Goal: Task Accomplishment & Management: Use online tool/utility

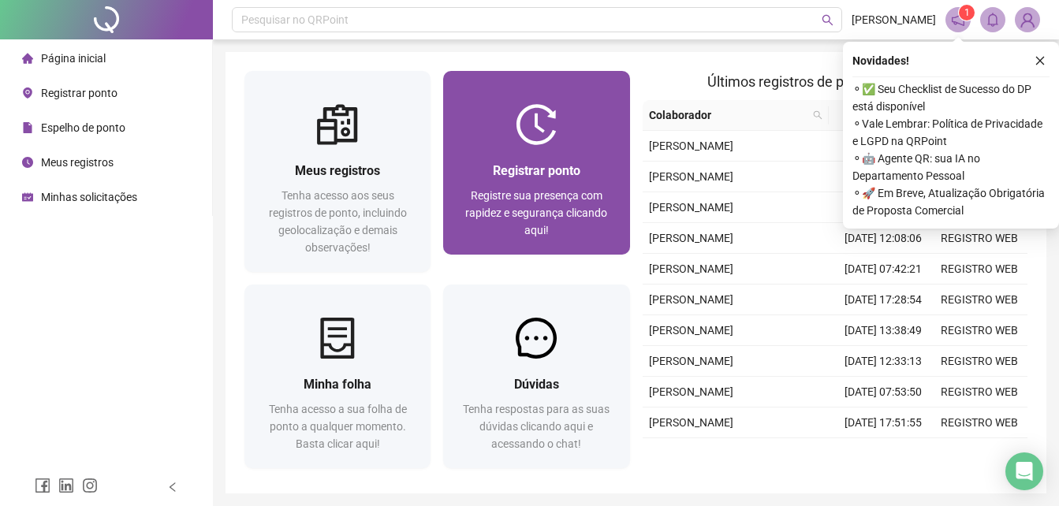
click at [583, 155] on div "Registrar ponto Registre sua presença com rapidez e segurança clicando aqui!" at bounding box center [536, 200] width 186 height 110
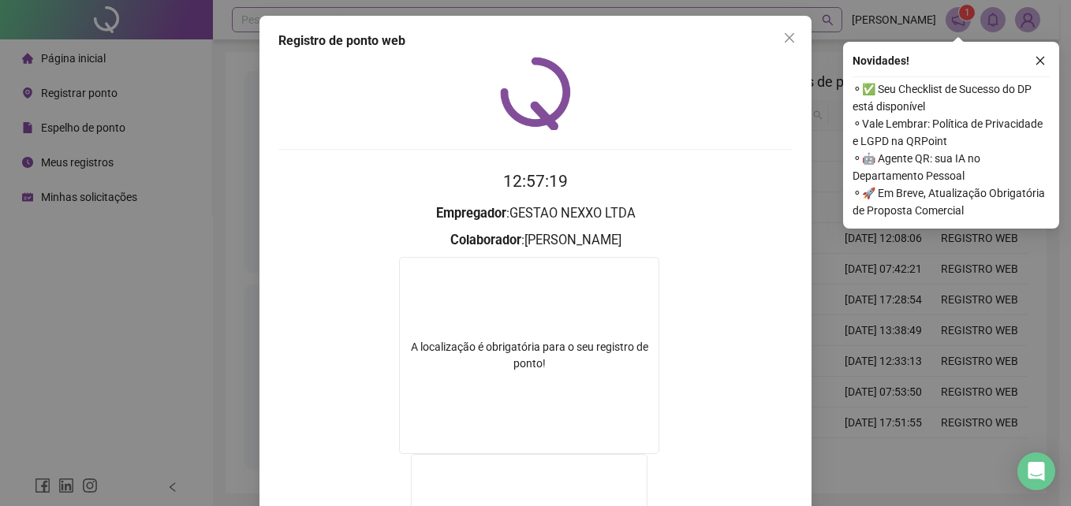
click at [754, 10] on div "Registro de ponto web 12:57:19 Empregador : GESTAO NEXXO LTDA Colaborador : [PE…" at bounding box center [535, 253] width 1071 height 506
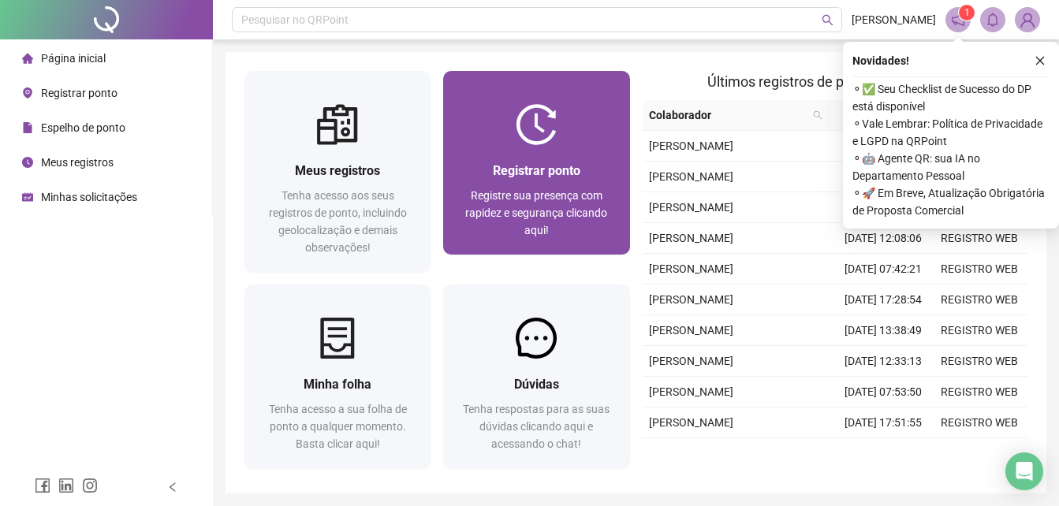
click at [580, 156] on div "Registrar ponto Registre sua presença com rapidez e segurança clicando aqui!" at bounding box center [536, 200] width 186 height 110
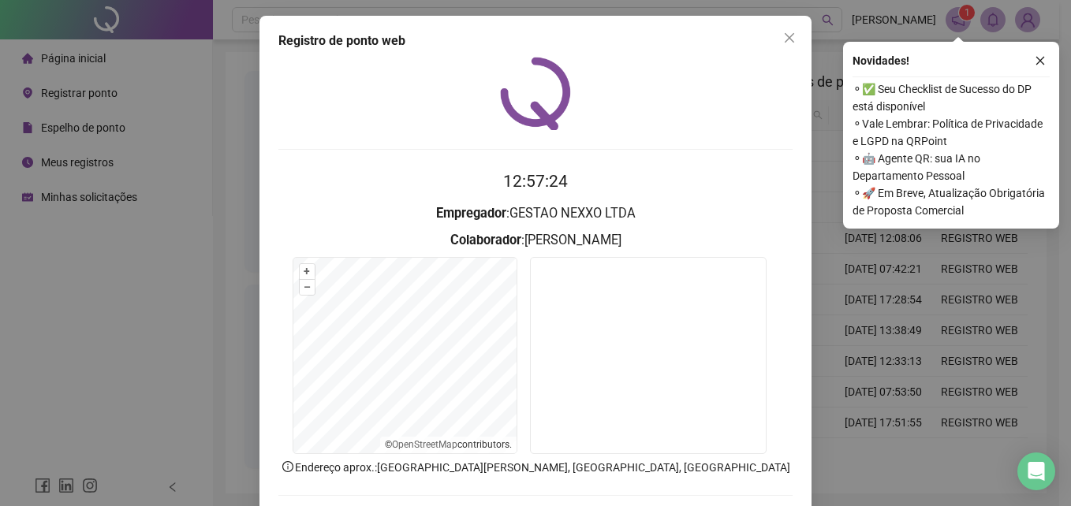
scroll to position [75, 0]
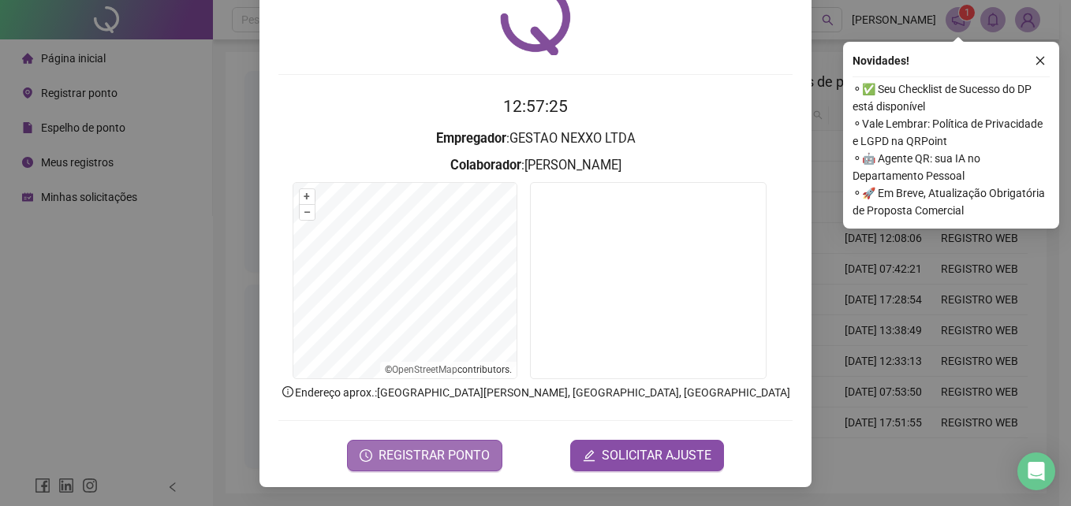
click at [460, 451] on span "REGISTRAR PONTO" at bounding box center [434, 455] width 111 height 19
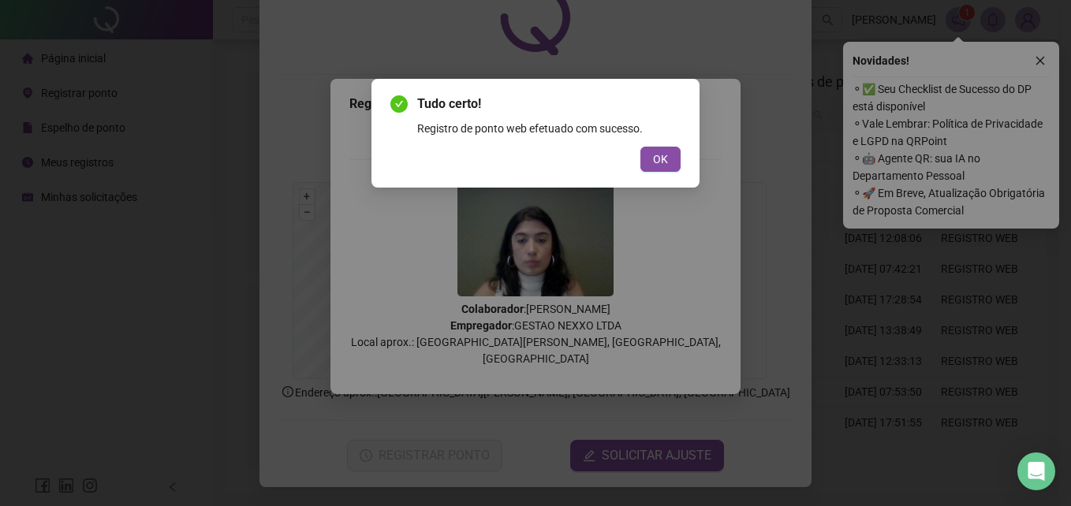
click at [670, 144] on div "Tudo certo! Registro de ponto web efetuado com sucesso. OK" at bounding box center [535, 133] width 290 height 77
click at [666, 161] on span "OK" at bounding box center [660, 159] width 15 height 17
